Goal: Task Accomplishment & Management: Manage account settings

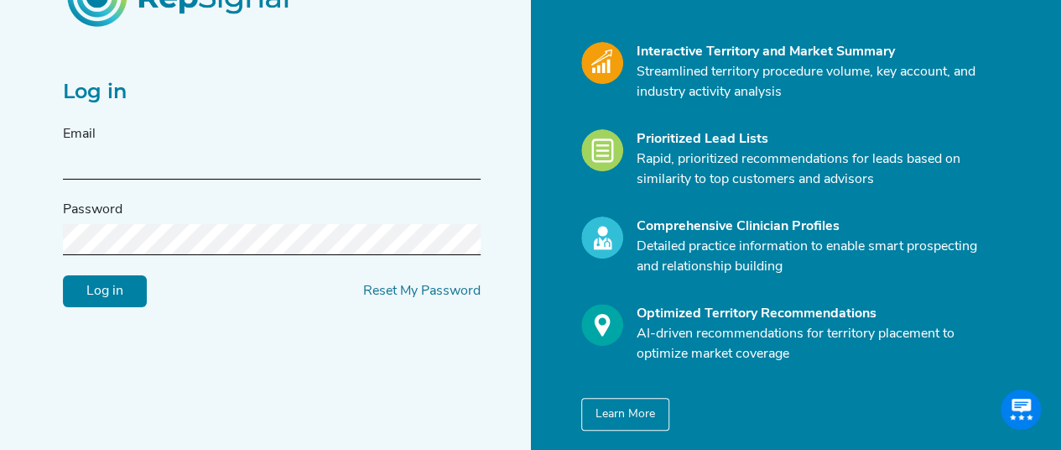
scroll to position [168, 0]
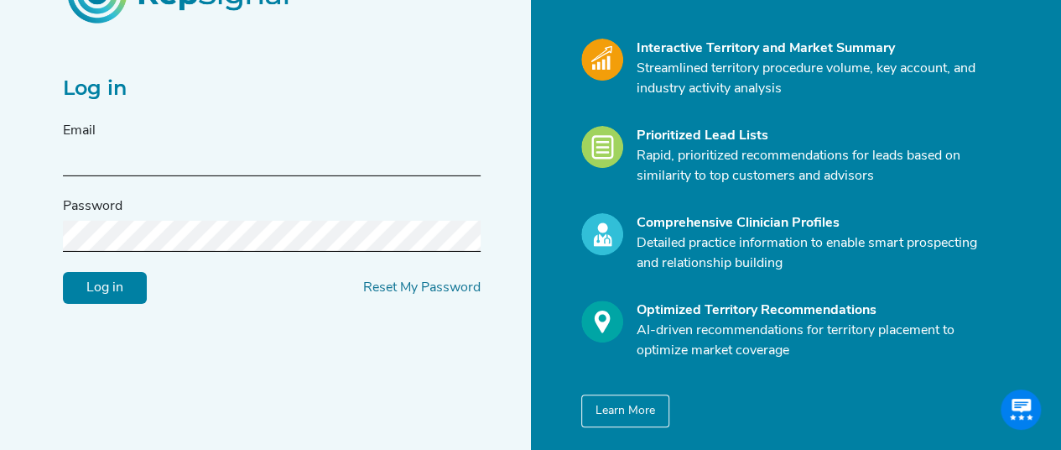
drag, startPoint x: 304, startPoint y: 174, endPoint x: 244, endPoint y: 171, distance: 59.6
click at [304, 174] on input "text" at bounding box center [272, 160] width 418 height 31
type input "orrin.shelton@medtronic.com"
click at [63, 271] on input "Log in" at bounding box center [105, 287] width 84 height 32
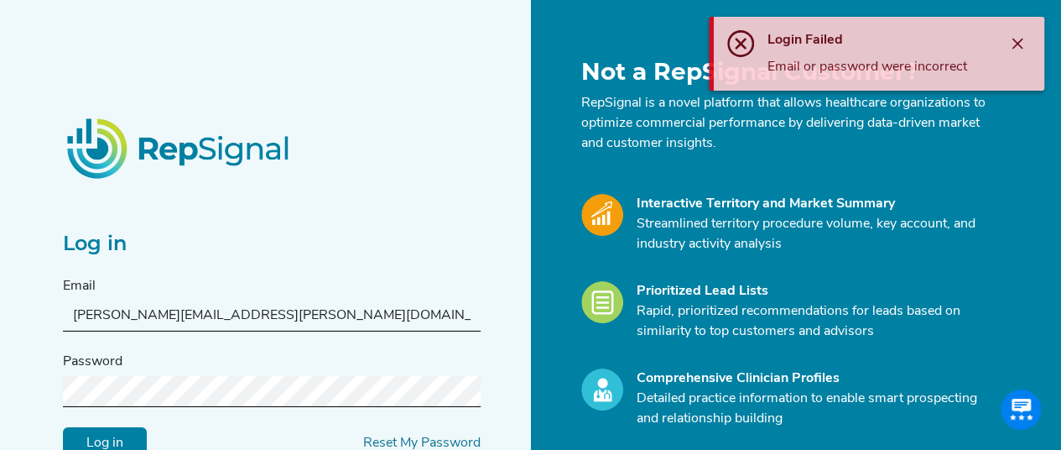
scroll to position [0, 0]
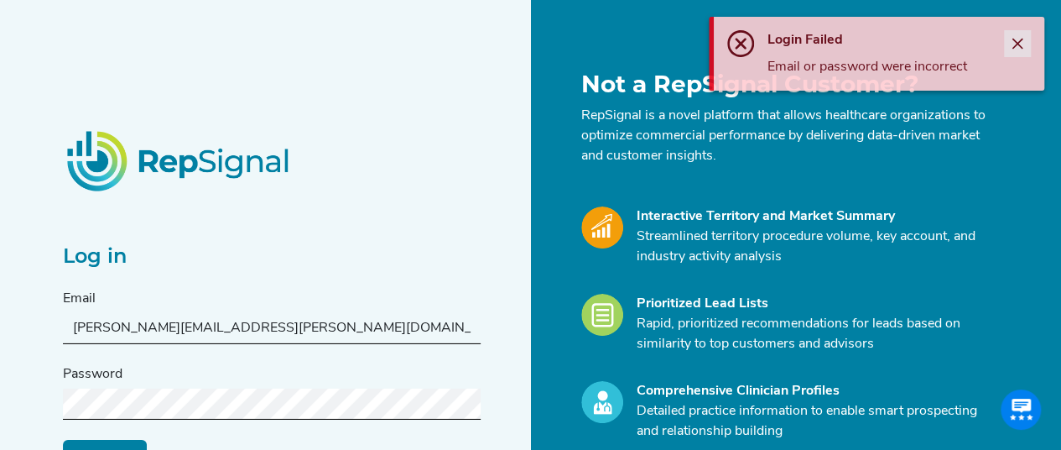
click at [1011, 42] on icon "Close" at bounding box center [1017, 43] width 13 height 13
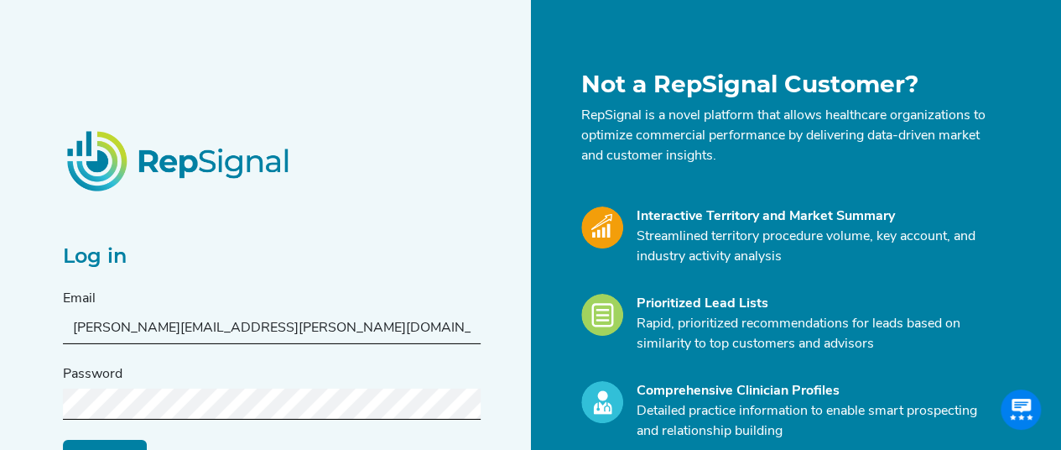
click at [346, 199] on div "Log in Email orrin.shelton@medtronic.com Password Log in Reset My Password" at bounding box center [272, 332] width 418 height 277
click at [355, 160] on div "Log in Email orrin.shelton@medtronic.com Password Log in Reset My Password" at bounding box center [292, 332] width 478 height 524
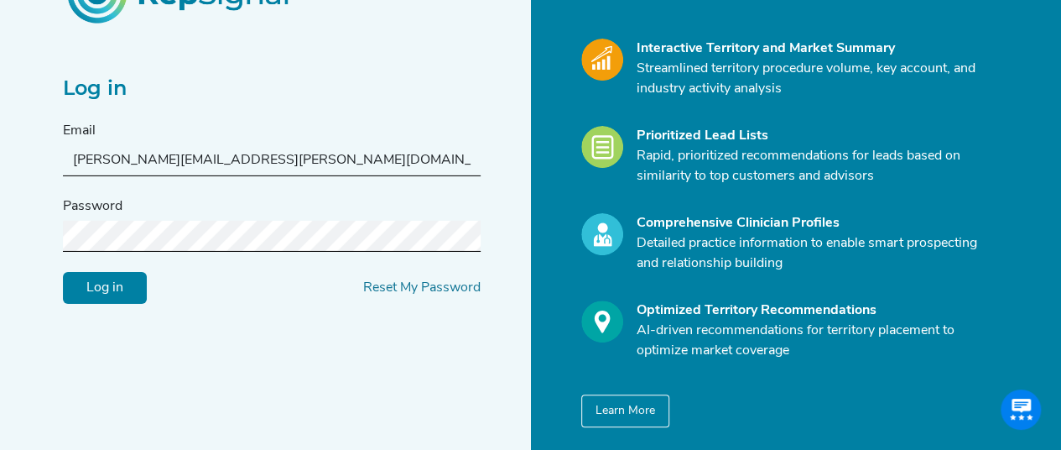
click at [277, 251] on form "Email orrin.shelton@medtronic.com Password Log in Reset My Password" at bounding box center [272, 212] width 418 height 183
click at [399, 289] on link "Reset My Password" at bounding box center [421, 286] width 117 height 13
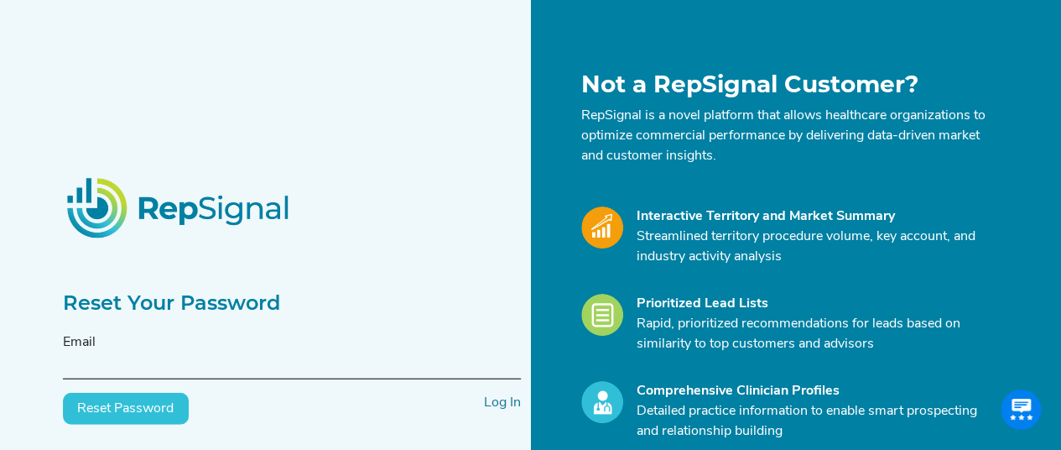
click at [180, 370] on input "text" at bounding box center [292, 363] width 458 height 31
click at [242, 340] on div "Email" at bounding box center [292, 355] width 458 height 47
click at [133, 363] on input "text" at bounding box center [292, 363] width 458 height 31
type input "h"
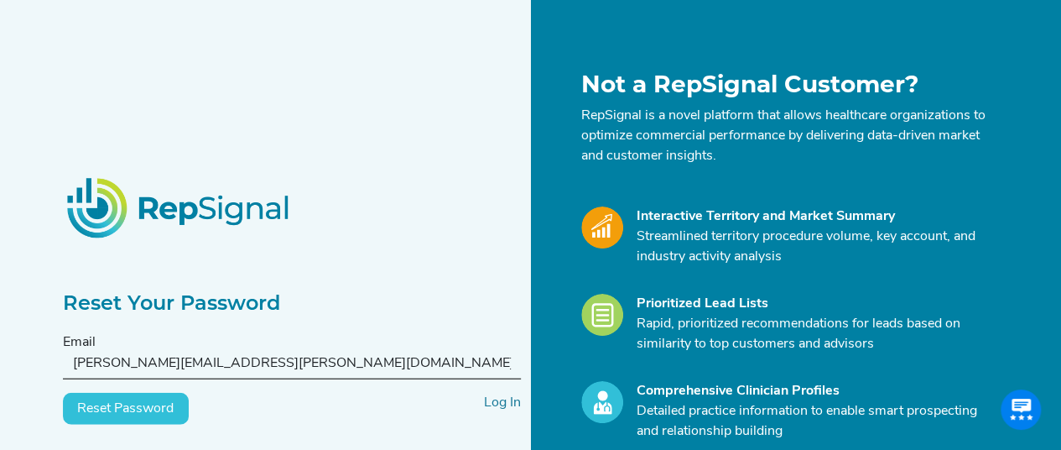
type input "orrin.shelton@medtronic.com"
click at [248, 135] on div "Reset Your Password Email orrin.shelton@medtronic.com Reset Password Log In" at bounding box center [292, 332] width 478 height 524
click at [128, 395] on button "Reset Password" at bounding box center [126, 409] width 126 height 32
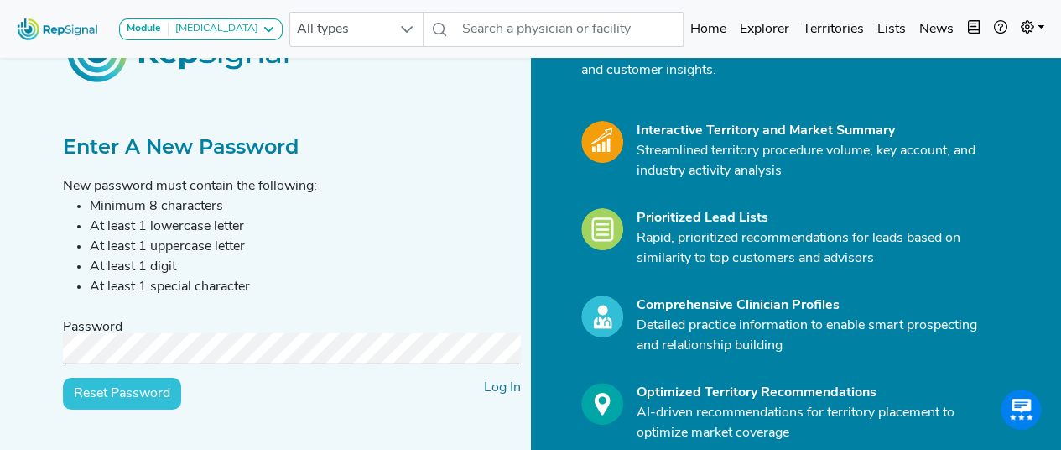
scroll to position [84, 0]
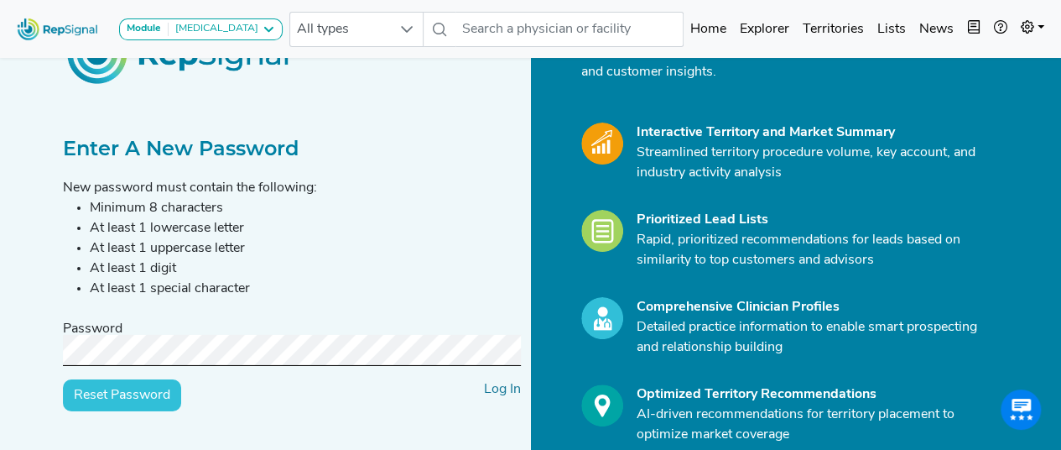
click at [165, 397] on input "Reset Password" at bounding box center [122, 394] width 118 height 32
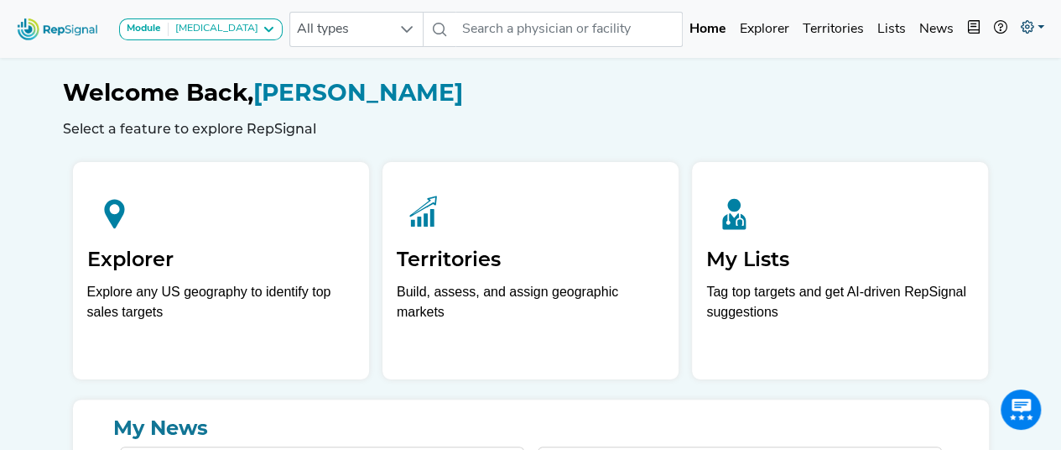
click at [1030, 26] on icon at bounding box center [1027, 26] width 13 height 13
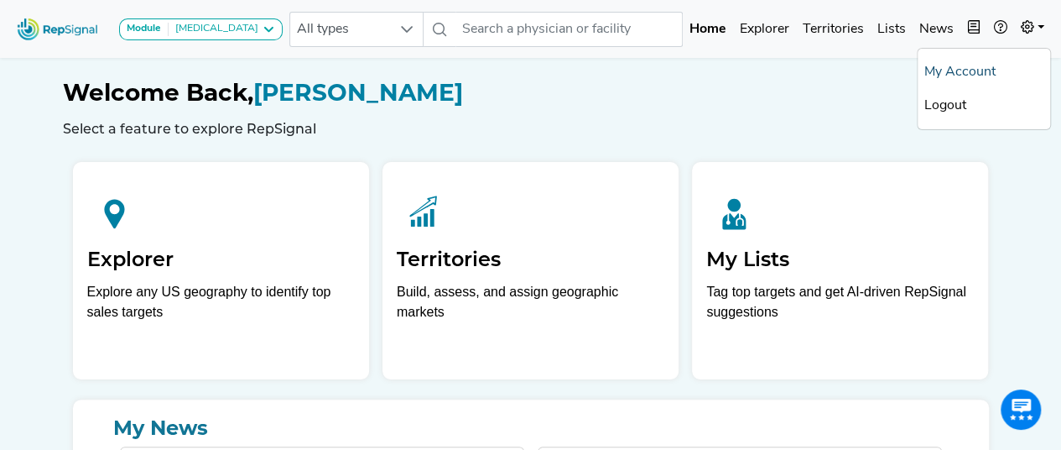
click at [945, 76] on link "My Account" at bounding box center [984, 72] width 133 height 34
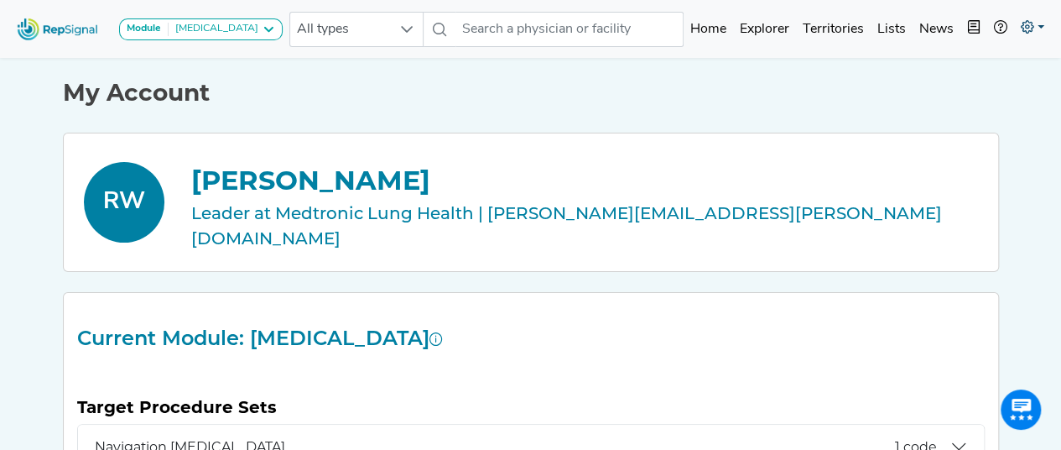
click at [1030, 29] on icon at bounding box center [1027, 26] width 13 height 13
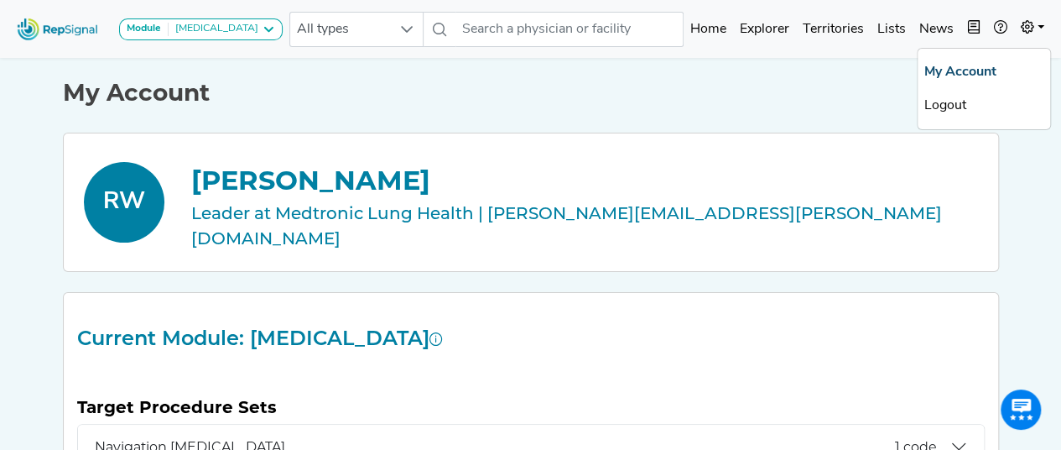
click at [942, 68] on link "My Account" at bounding box center [984, 72] width 133 height 34
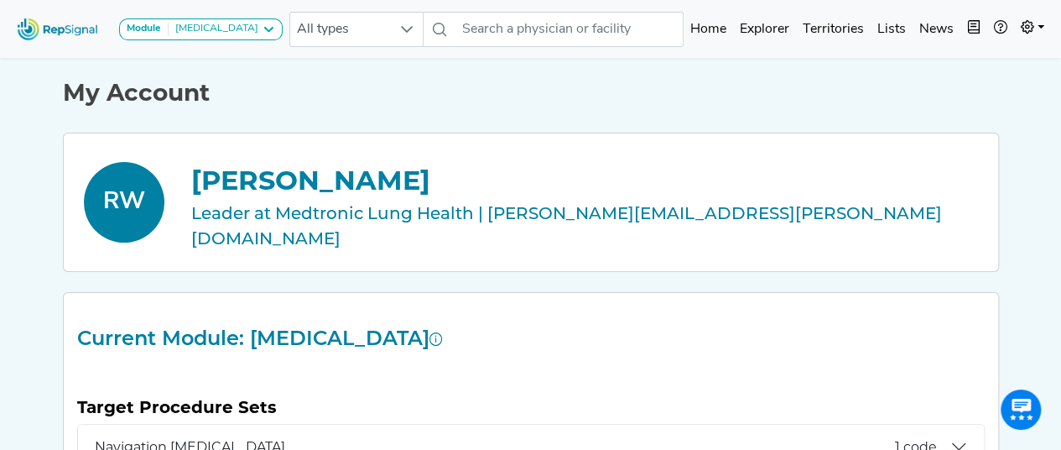
click at [46, 35] on img at bounding box center [58, 29] width 96 height 36
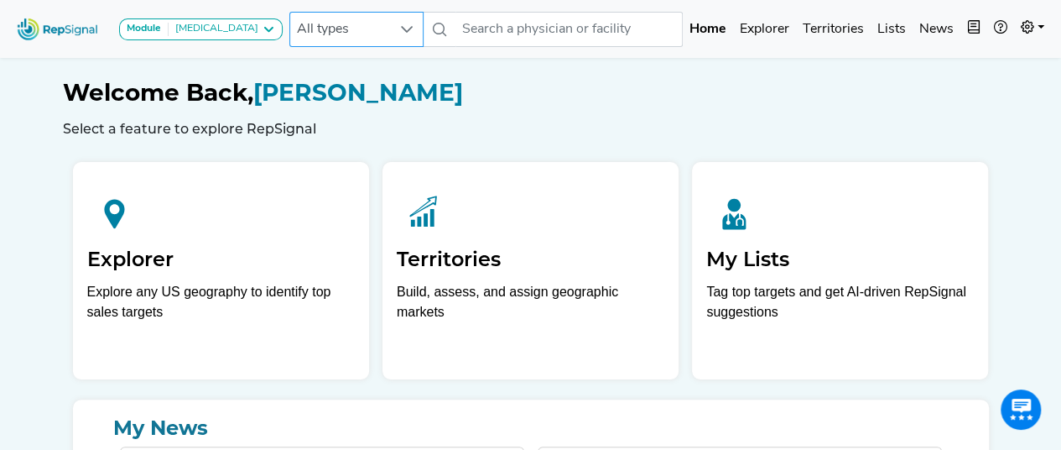
click at [367, 28] on span "All types" at bounding box center [340, 30] width 101 height 34
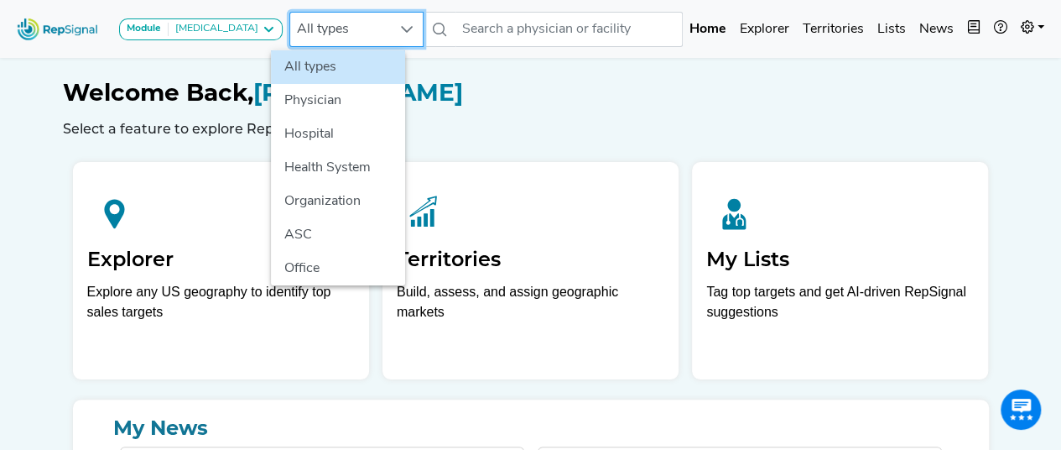
scroll to position [0, 13]
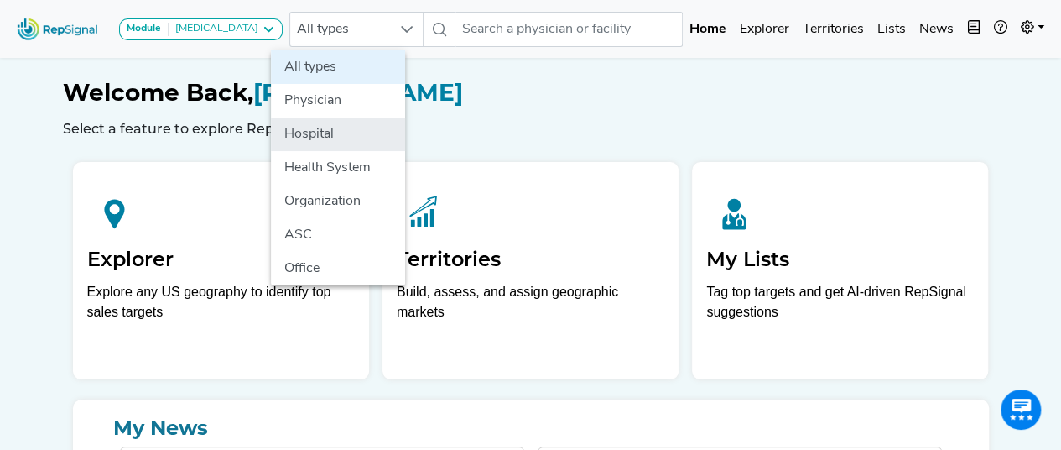
click at [310, 130] on li "Hospital" at bounding box center [338, 134] width 134 height 34
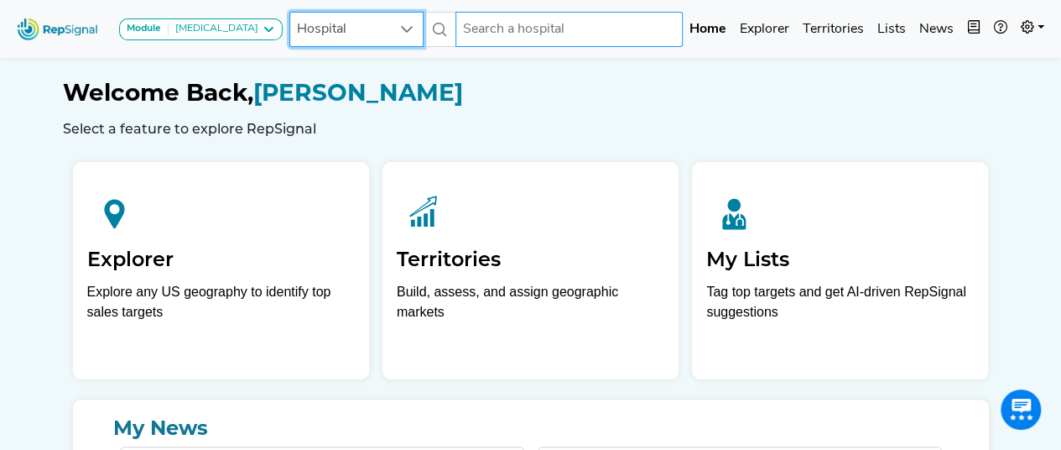
click at [489, 28] on input "text" at bounding box center [569, 29] width 227 height 35
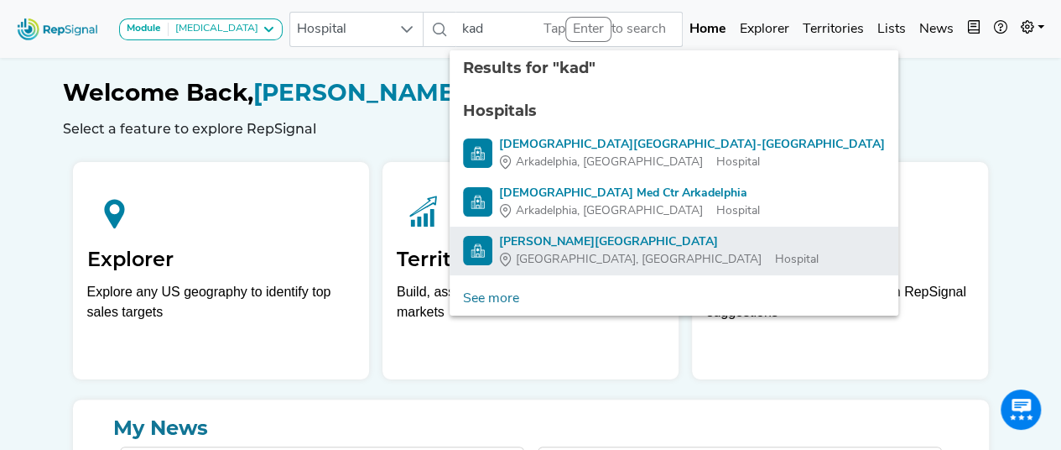
click at [534, 244] on div "[PERSON_NAME][GEOGRAPHIC_DATA]" at bounding box center [659, 242] width 320 height 18
type input "[PERSON_NAME][GEOGRAPHIC_DATA]"
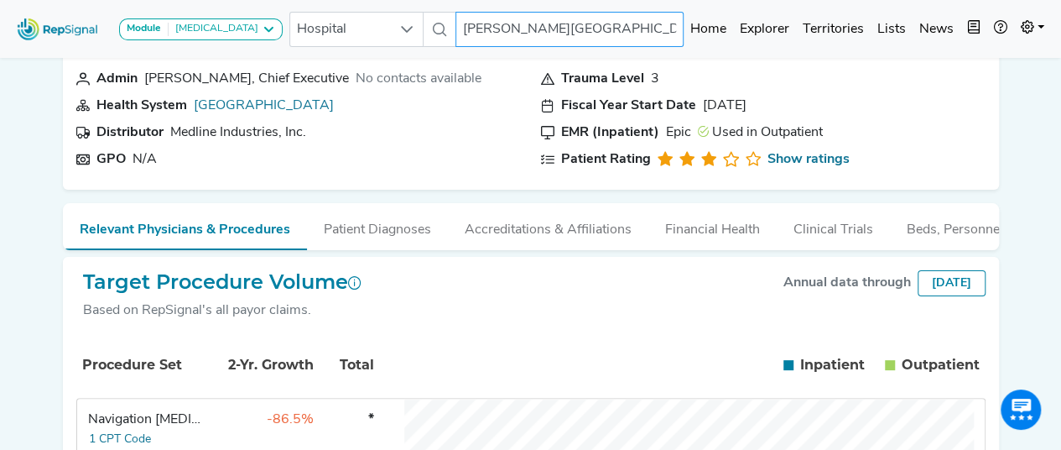
scroll to position [0, 13]
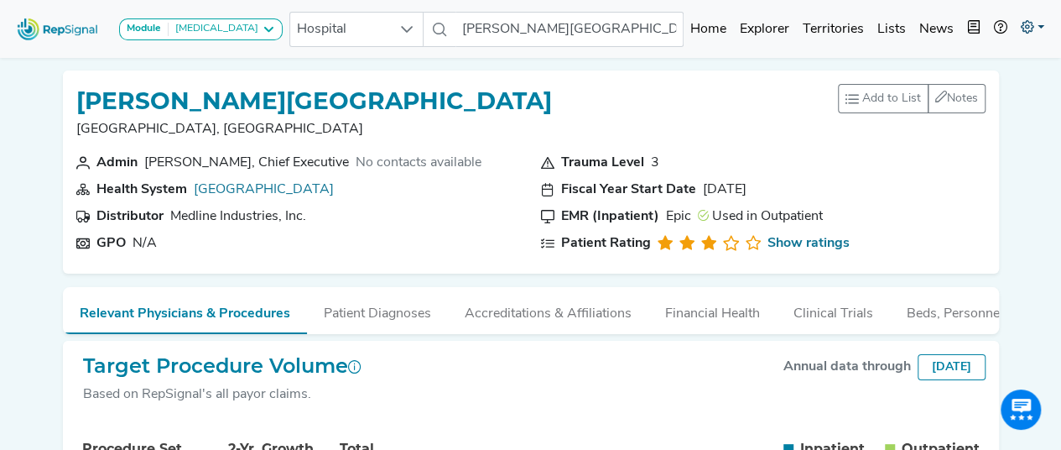
click at [1036, 26] on link at bounding box center [1032, 30] width 37 height 34
click at [953, 83] on link "My Account" at bounding box center [984, 72] width 133 height 34
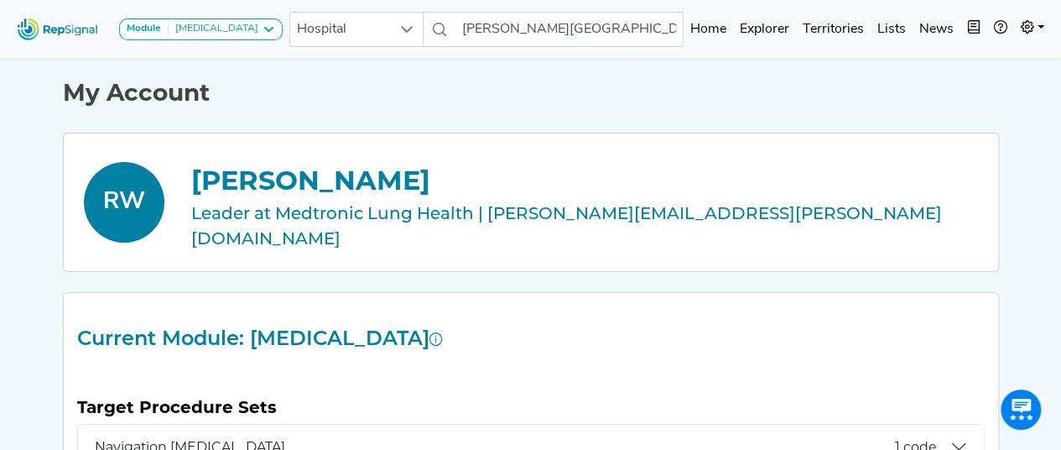
click at [64, 19] on img at bounding box center [58, 29] width 96 height 36
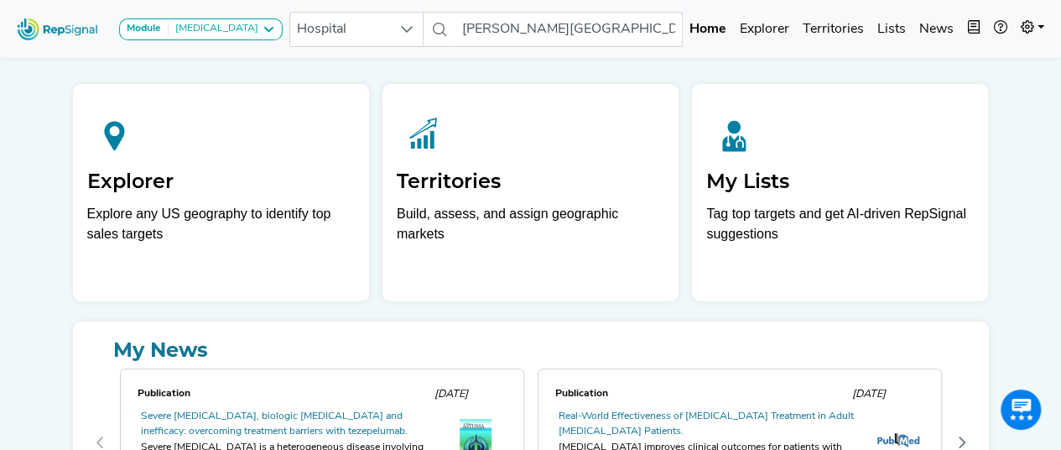
scroll to position [0, 13]
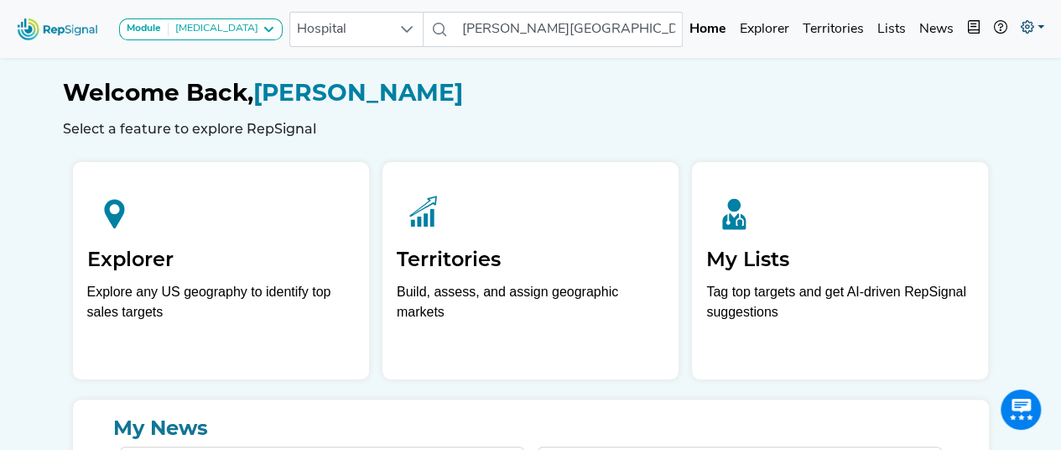
click at [1039, 24] on link at bounding box center [1032, 30] width 37 height 34
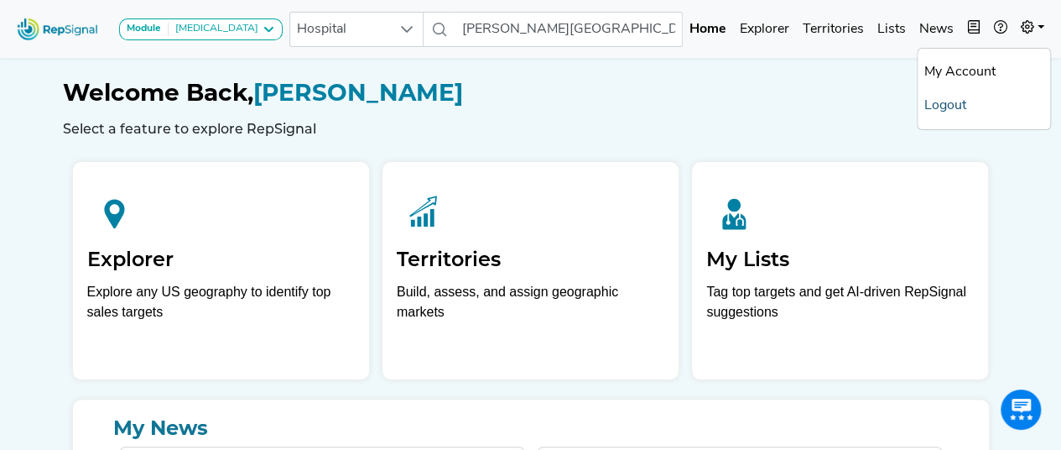
click at [936, 102] on link "Logout" at bounding box center [984, 106] width 133 height 34
